Goal: Task Accomplishment & Management: Use online tool/utility

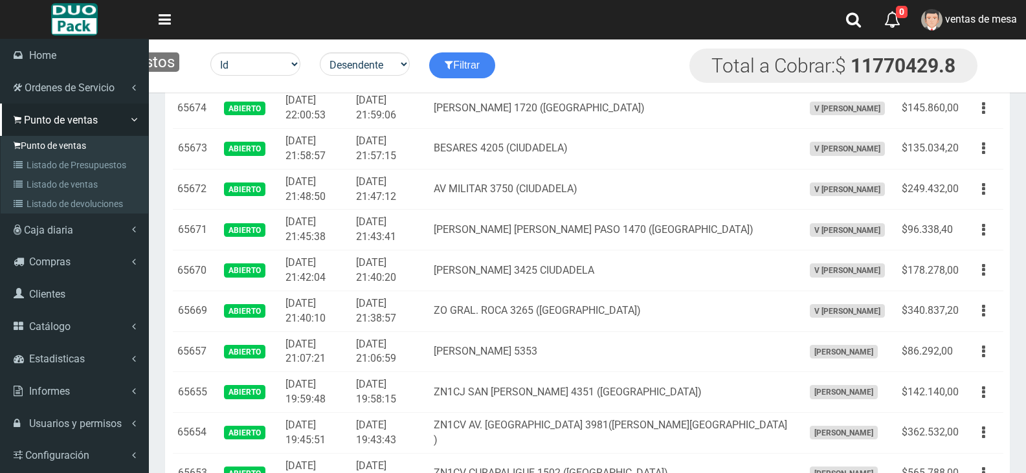
scroll to position [712, 0]
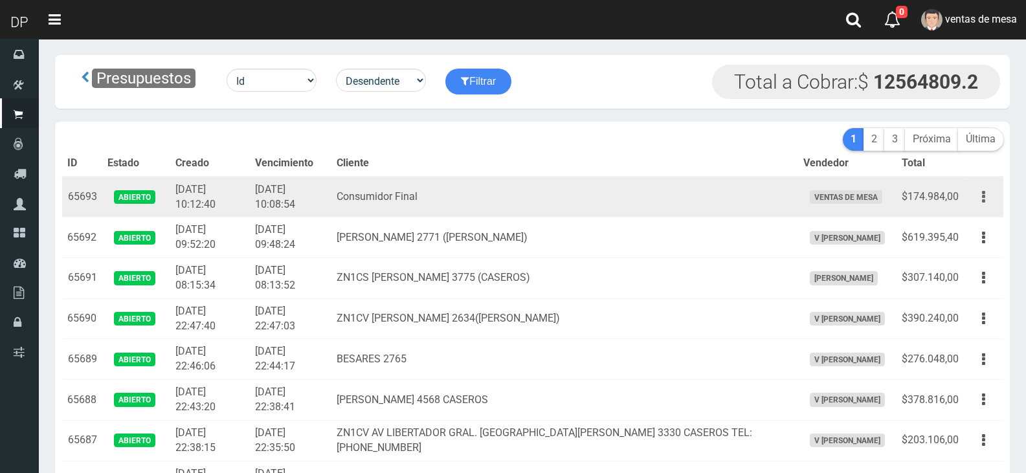
click at [983, 198] on icon "button" at bounding box center [983, 197] width 3 height 23
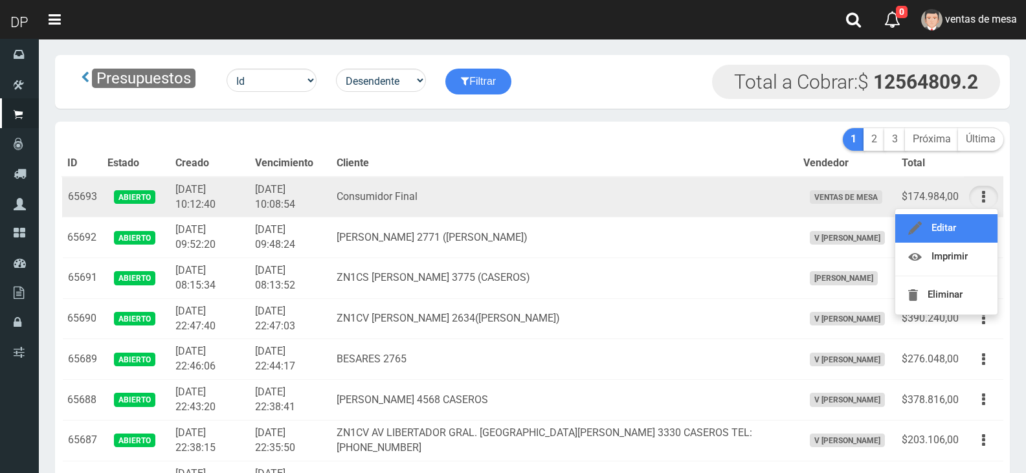
click at [976, 232] on link "Editar" at bounding box center [946, 228] width 102 height 28
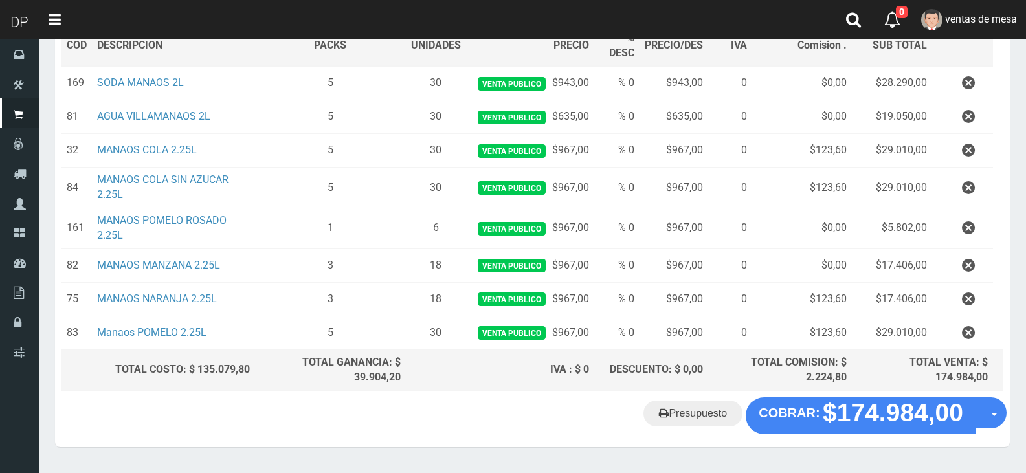
scroll to position [245, 0]
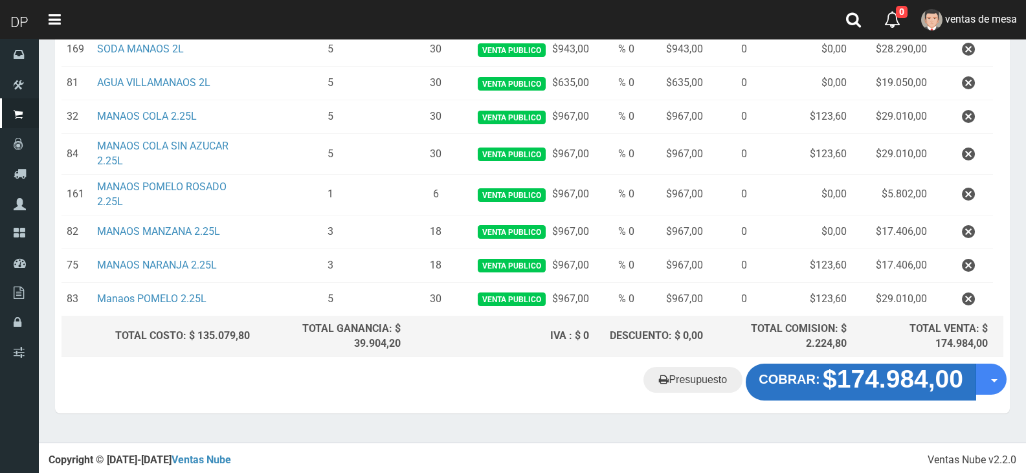
drag, startPoint x: 809, startPoint y: 357, endPoint x: 814, endPoint y: 372, distance: 16.0
click at [810, 358] on div "Cliente 1 Consumidor Final Nuevo Listas venta publico Sup chinos reventas Produ…" at bounding box center [532, 118] width 955 height 492
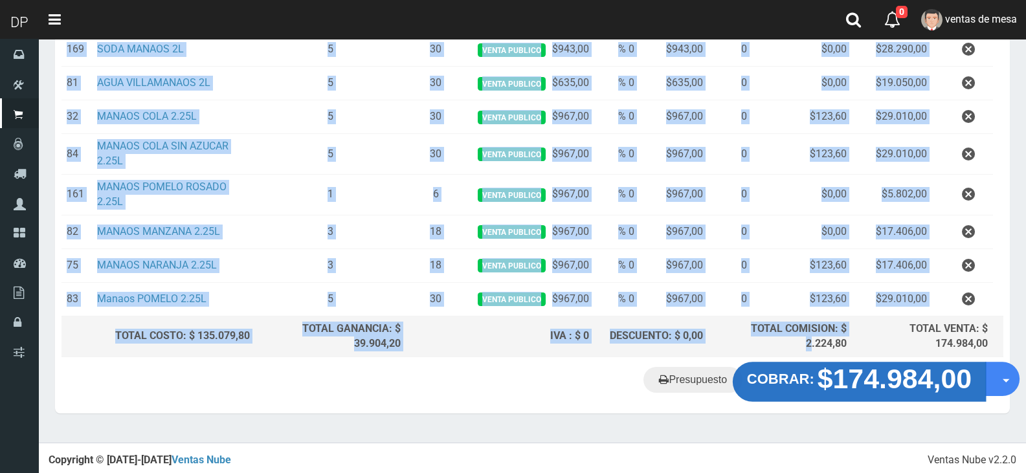
click at [814, 374] on strong "COBRAR:" at bounding box center [780, 380] width 67 height 16
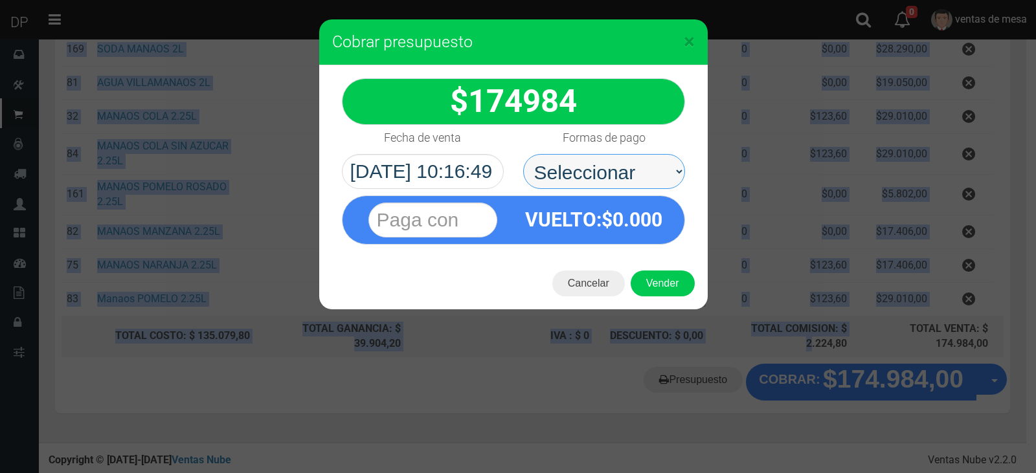
click at [603, 179] on select "Seleccionar Efectivo Tarjeta de Crédito Depósito Débito" at bounding box center [604, 171] width 162 height 35
select select "Efectivo"
click at [523, 154] on select "Seleccionar Efectivo Tarjeta de Crédito Depósito Débito" at bounding box center [604, 171] width 162 height 35
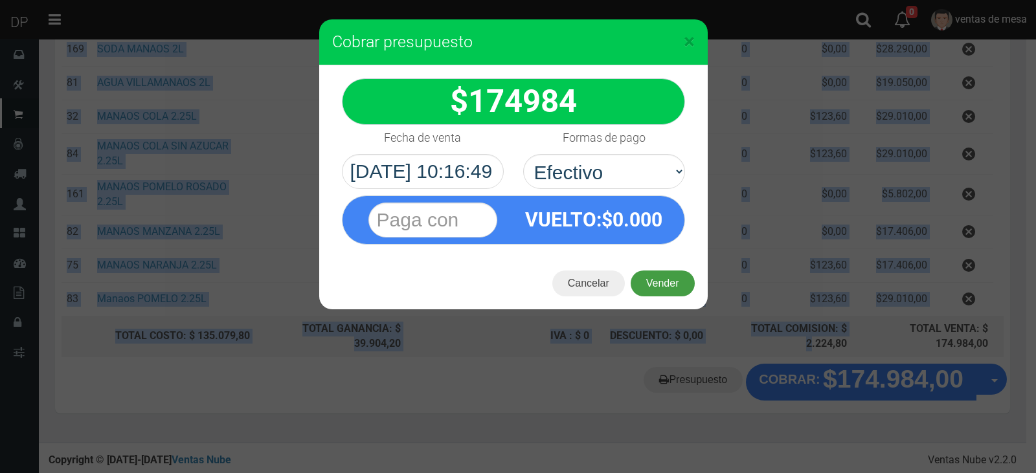
click at [667, 293] on button "Vender" at bounding box center [663, 284] width 64 height 26
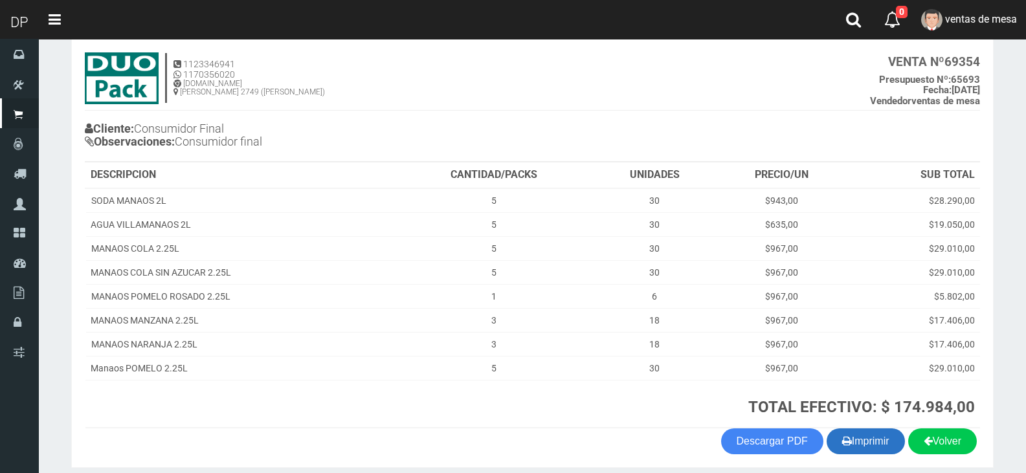
scroll to position [122, 0]
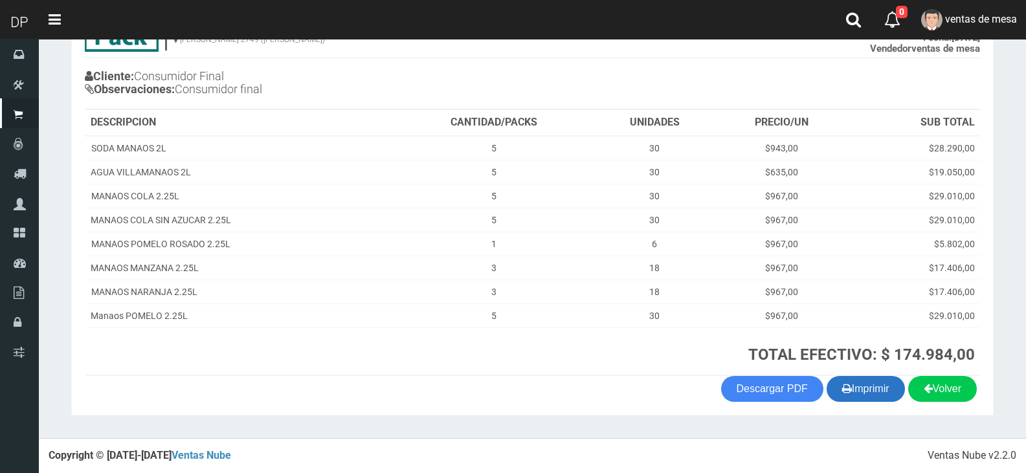
click at [876, 390] on button "Imprimir" at bounding box center [866, 389] width 78 height 26
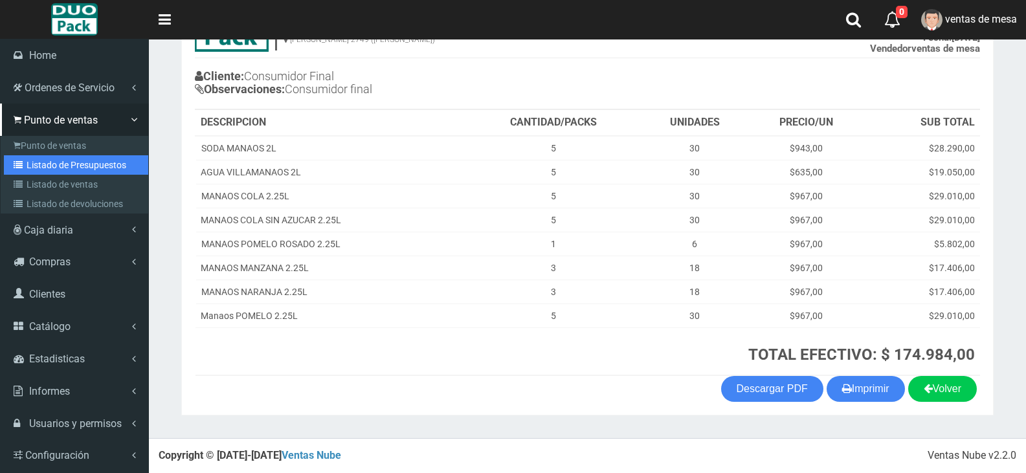
click at [25, 158] on link "Listado de Presupuestos" at bounding box center [76, 164] width 144 height 19
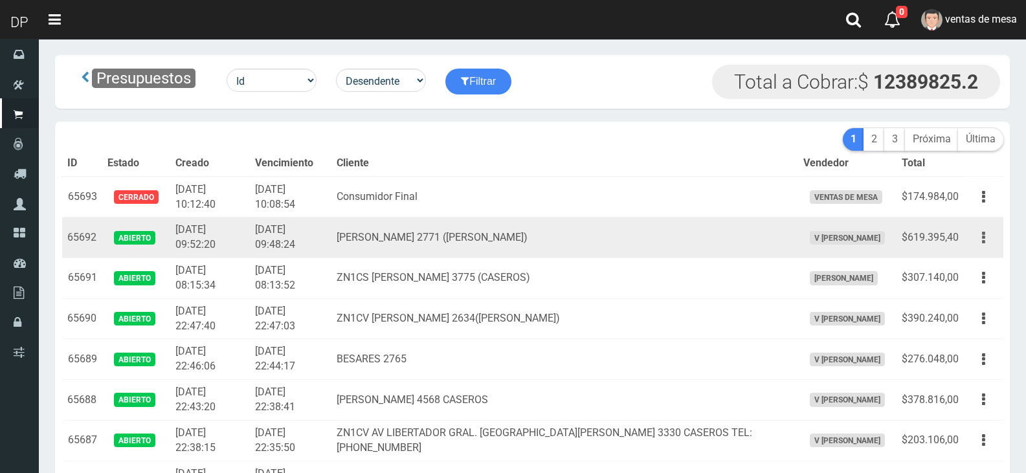
click at [979, 230] on button "button" at bounding box center [983, 238] width 29 height 23
click at [982, 245] on button "button" at bounding box center [983, 238] width 29 height 23
drag, startPoint x: 985, startPoint y: 234, endPoint x: 982, endPoint y: 267, distance: 33.9
click at [985, 235] on button "button" at bounding box center [983, 238] width 29 height 23
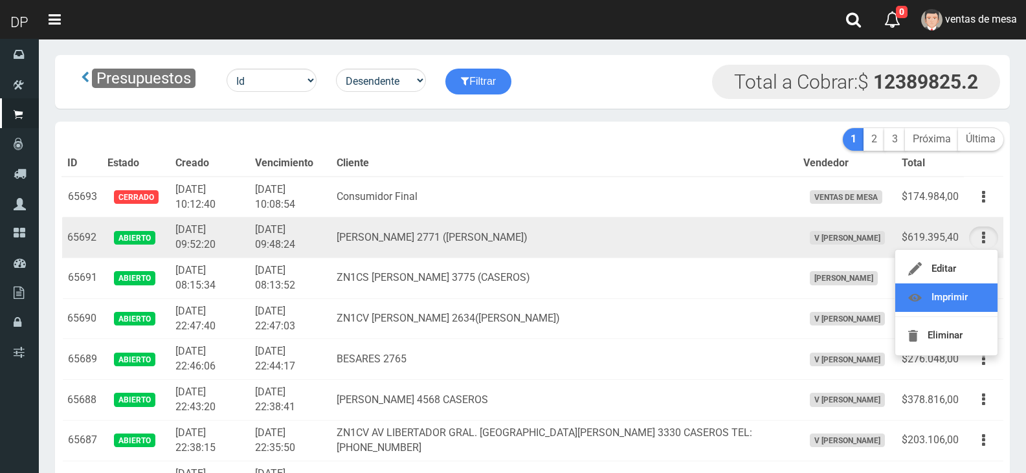
click at [975, 290] on link "Imprimir" at bounding box center [946, 298] width 102 height 28
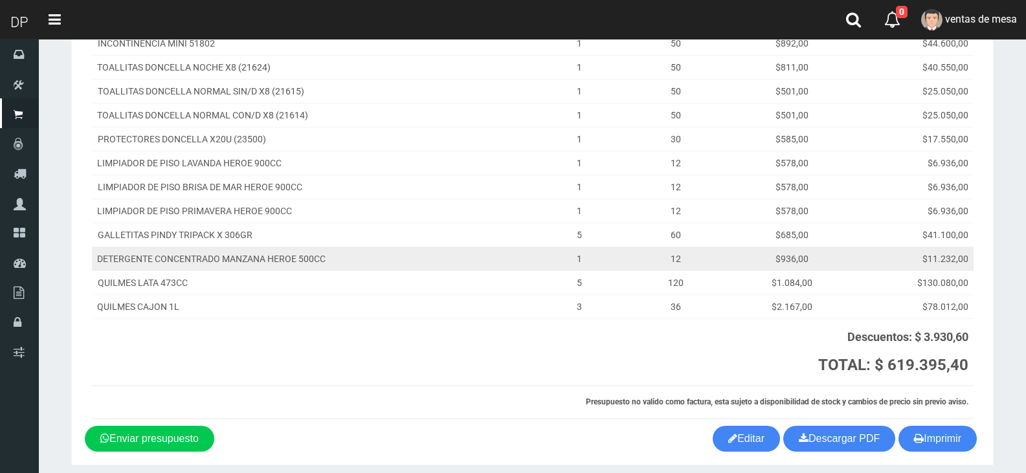
scroll to position [432, 0]
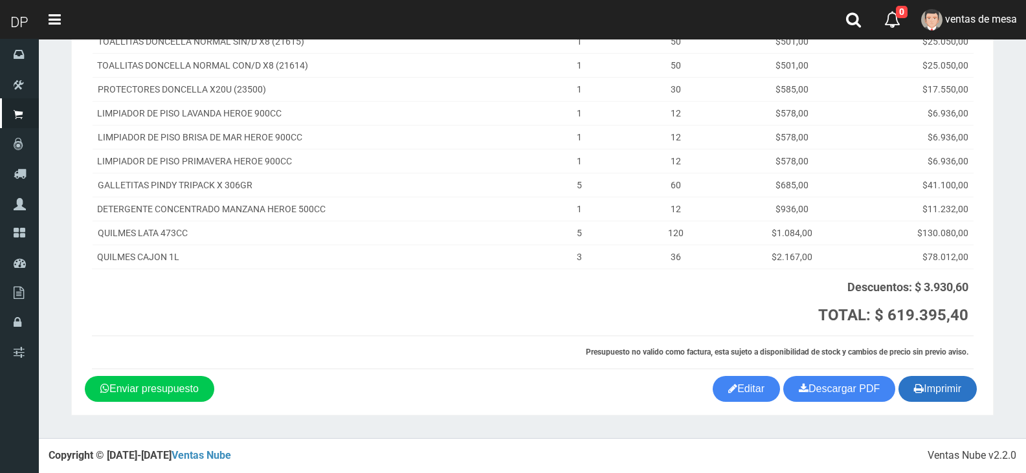
click at [940, 402] on button "Imprimir" at bounding box center [938, 389] width 78 height 26
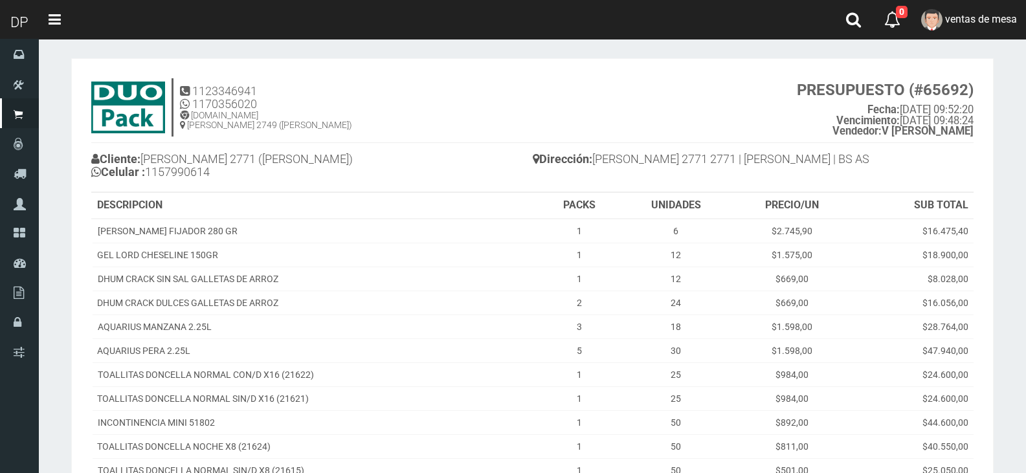
scroll to position [0, 0]
